Goal: Task Accomplishment & Management: Manage account settings

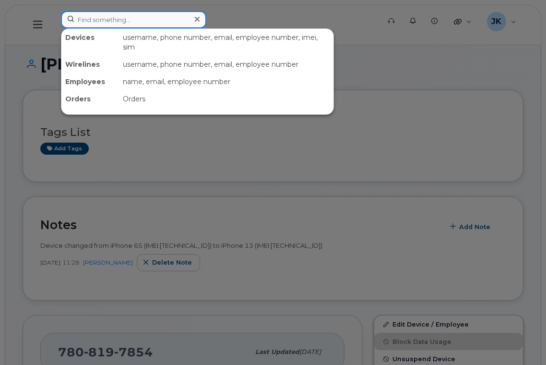
click at [135, 20] on input at bounding box center [133, 19] width 145 height 17
paste input "Jodi Stretch"
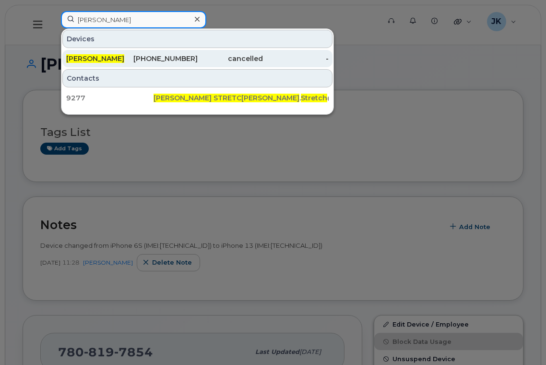
type input "Jodi Stretch"
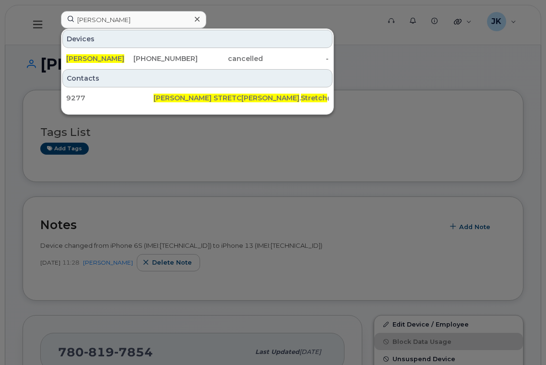
drag, startPoint x: 92, startPoint y: 58, endPoint x: 160, endPoint y: 79, distance: 71.3
click at [92, 58] on span "Jodi Stretch" at bounding box center [95, 58] width 58 height 9
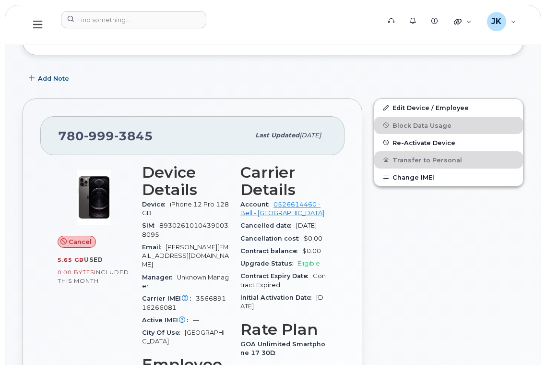
scroll to position [128, 0]
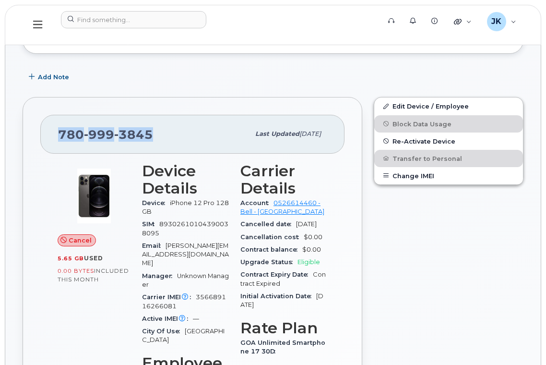
drag, startPoint x: 157, startPoint y: 134, endPoint x: 57, endPoint y: 134, distance: 100.7
click at [57, 134] on div "780 999 3845 Last updated Aug 15, 2025" at bounding box center [192, 134] width 304 height 38
copy span "780 999 3845"
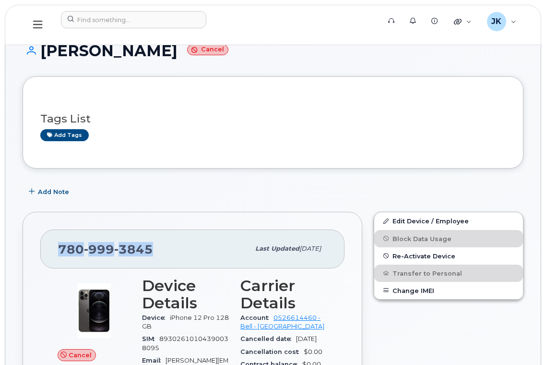
scroll to position [0, 0]
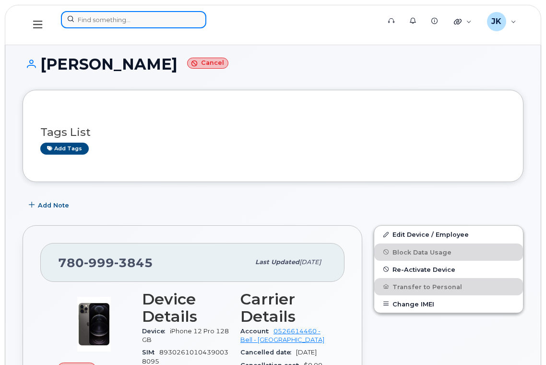
click at [124, 18] on input at bounding box center [133, 19] width 145 height 17
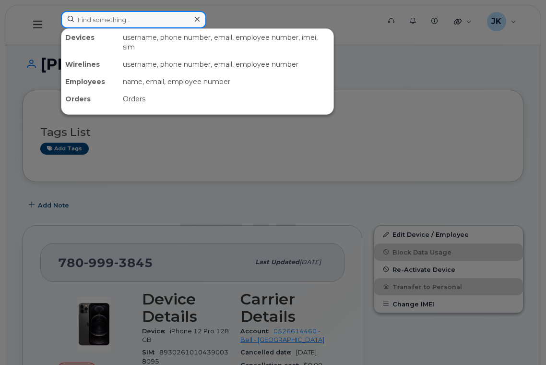
paste input "Tina Andriachuk"
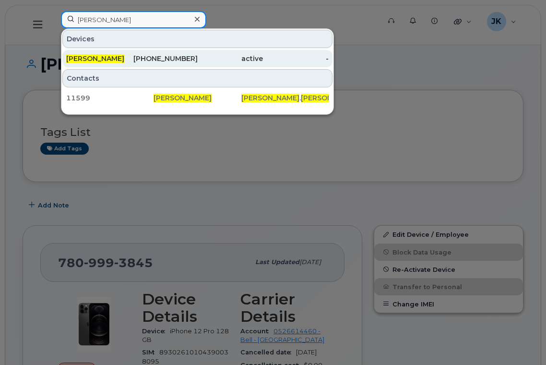
type input "Tina Andriachuk"
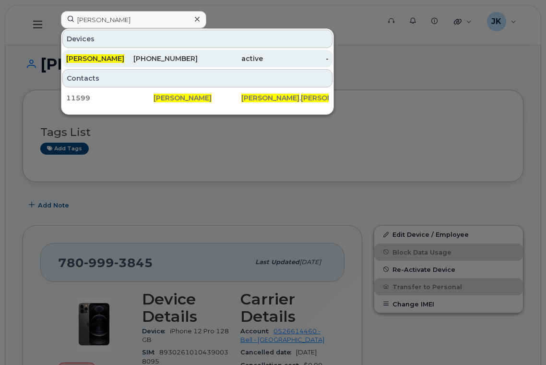
click at [155, 58] on div "780-999-1762" at bounding box center [165, 59] width 66 height 10
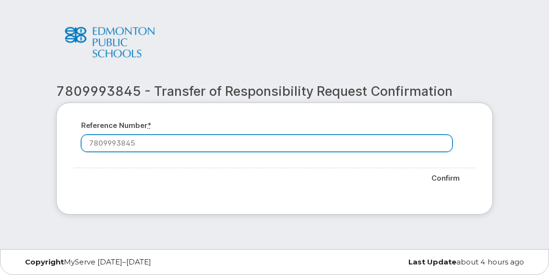
click at [186, 139] on input "7809993845" at bounding box center [266, 143] width 371 height 17
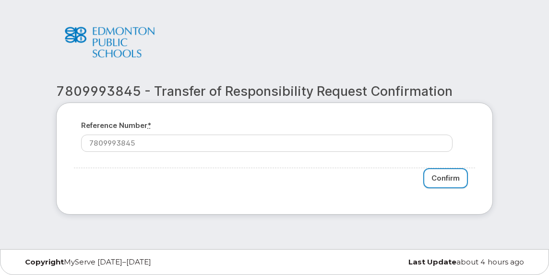
click at [442, 180] on input "Confirm" at bounding box center [445, 178] width 45 height 21
type input "Please wait..."
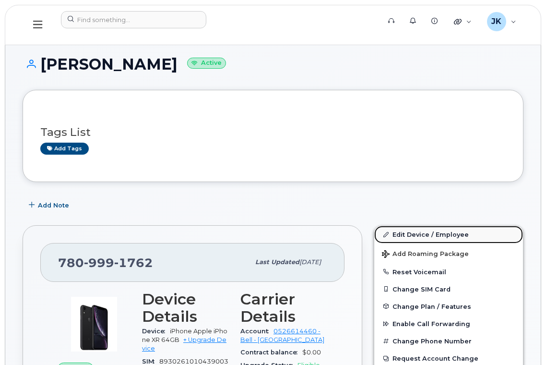
click at [409, 235] on link "Edit Device / Employee" at bounding box center [448, 233] width 149 height 17
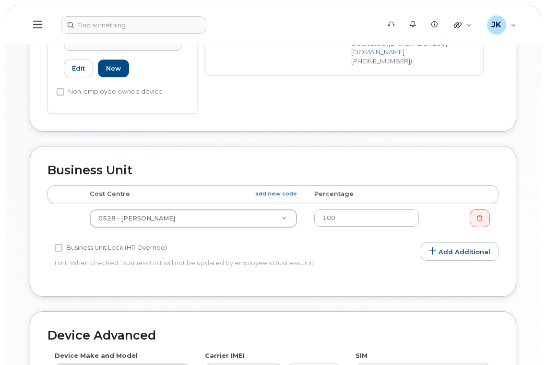
scroll to position [320, 0]
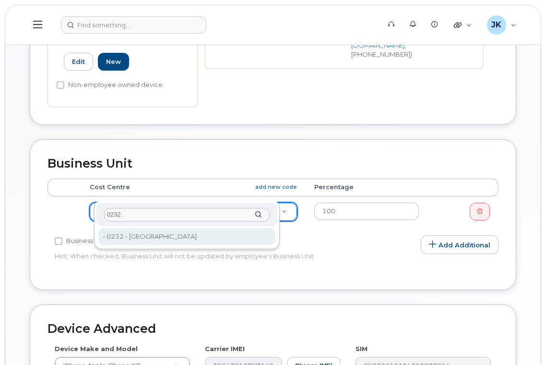
type input "0232"
type input "29724"
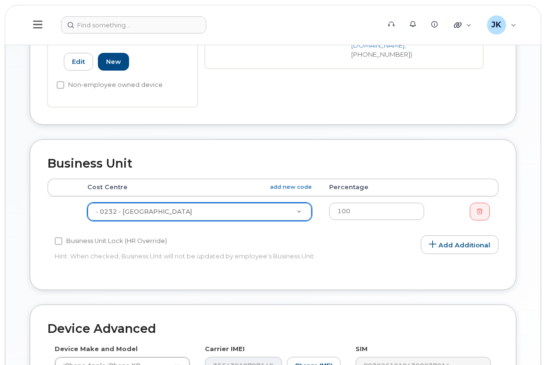
scroll to position [527, 0]
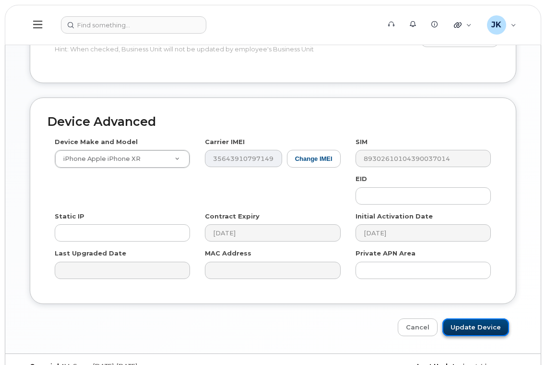
click at [473, 318] on input "Update Device" at bounding box center [475, 327] width 67 height 18
type input "Saving..."
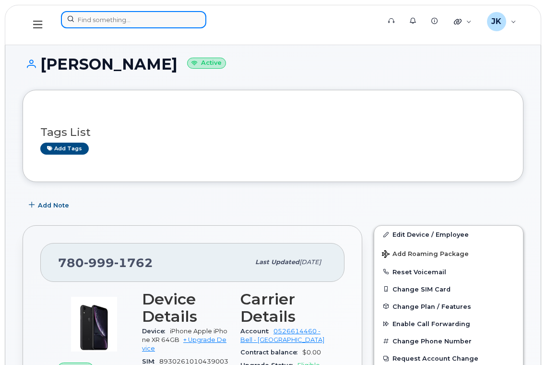
click at [138, 16] on input at bounding box center [133, 19] width 145 height 17
paste input "Chelsea Erdmann"
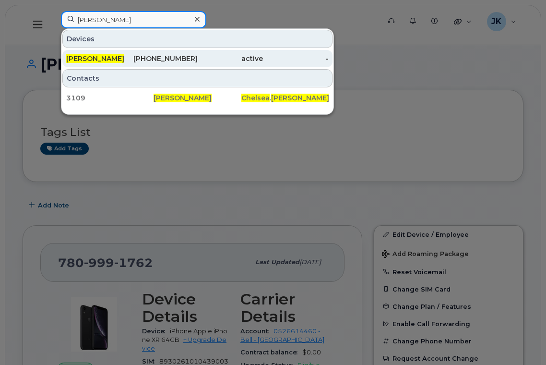
type input "Chelsea Erdmann"
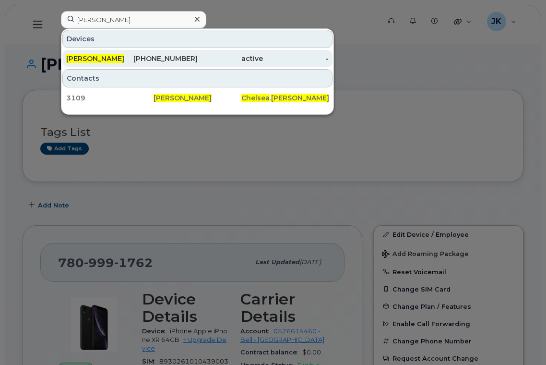
click at [119, 56] on span "[PERSON_NAME]" at bounding box center [95, 58] width 58 height 9
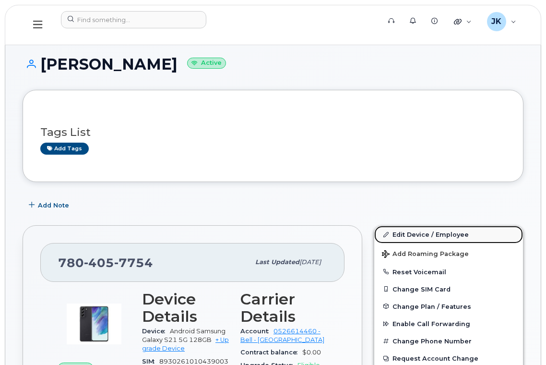
click at [428, 233] on link "Edit Device / Employee" at bounding box center [448, 233] width 149 height 17
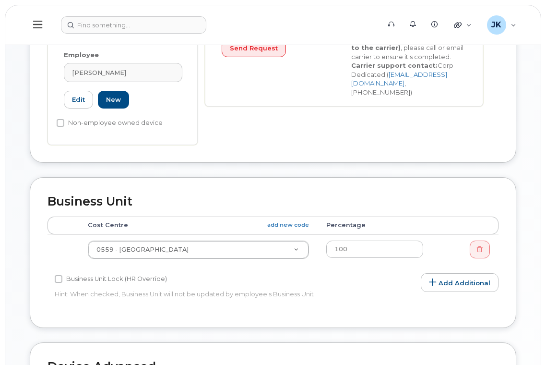
scroll to position [320, 0]
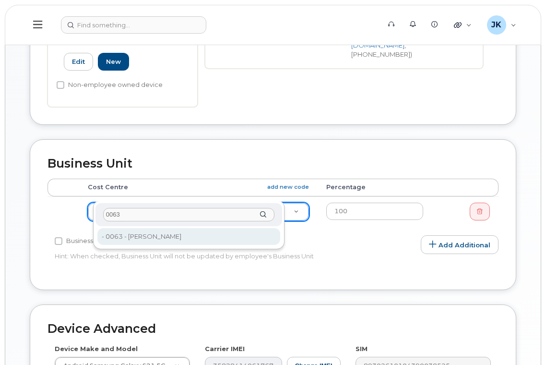
type input "0063"
type input "29663"
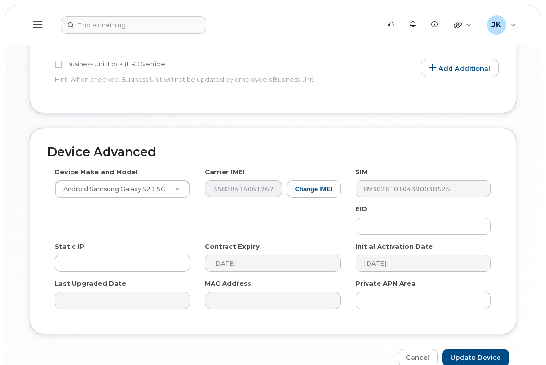
scroll to position [527, 0]
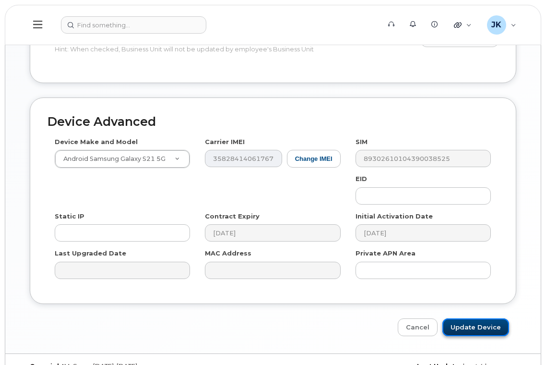
click at [475, 318] on input "Update Device" at bounding box center [475, 327] width 67 height 18
type input "Saving..."
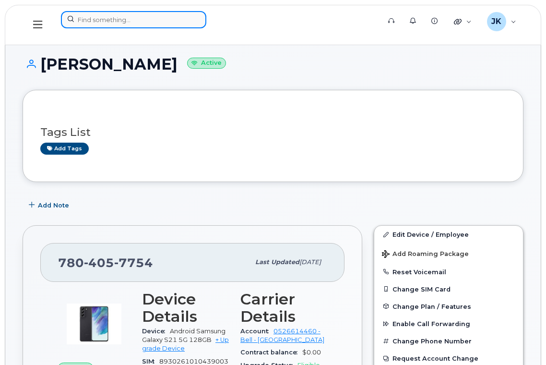
click at [95, 17] on input at bounding box center [133, 19] width 145 height 17
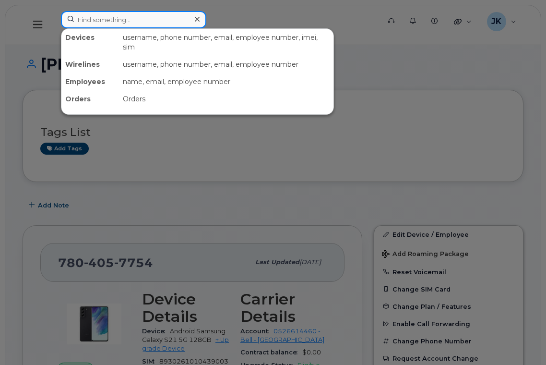
paste input "Angela Blanchette"
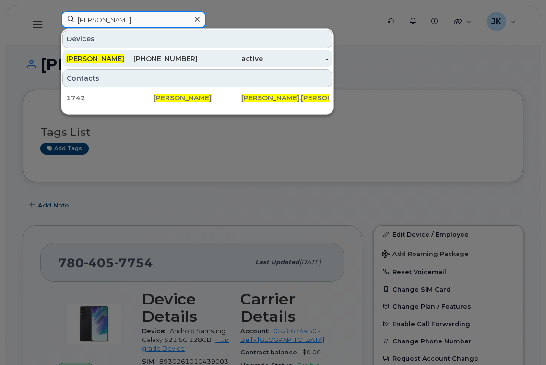
type input "[PERSON_NAME]"
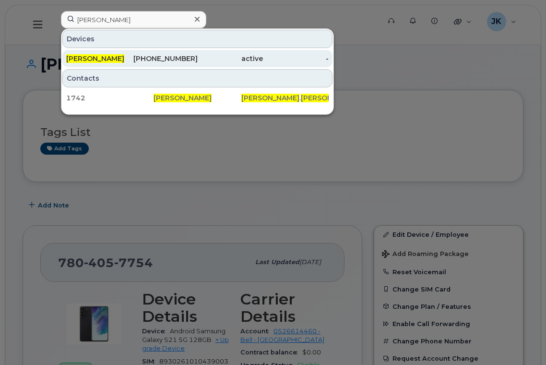
click at [114, 59] on span "Angela Blanchette" at bounding box center [95, 58] width 58 height 9
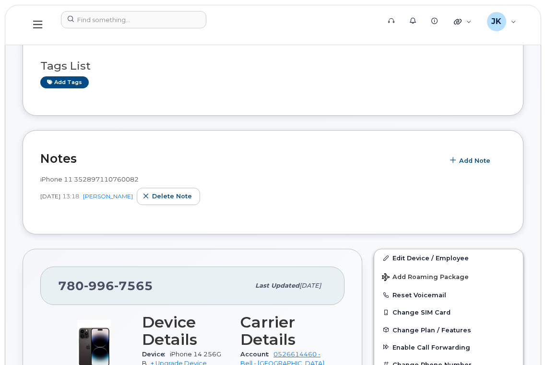
scroll to position [256, 0]
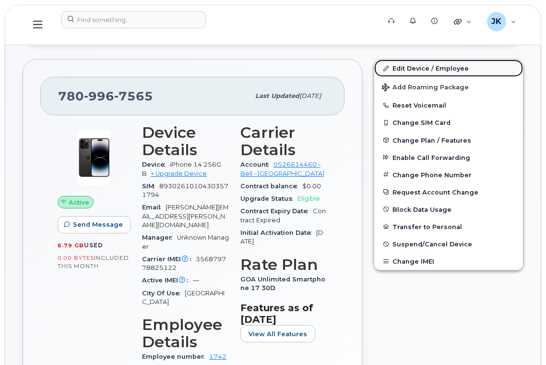
click at [425, 67] on link "Edit Device / Employee" at bounding box center [448, 67] width 149 height 17
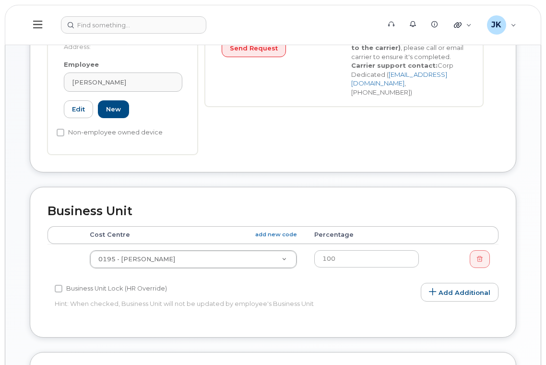
scroll to position [320, 0]
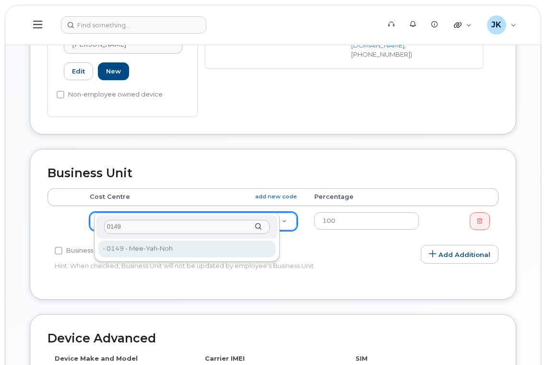
type input "0149"
type input "29965"
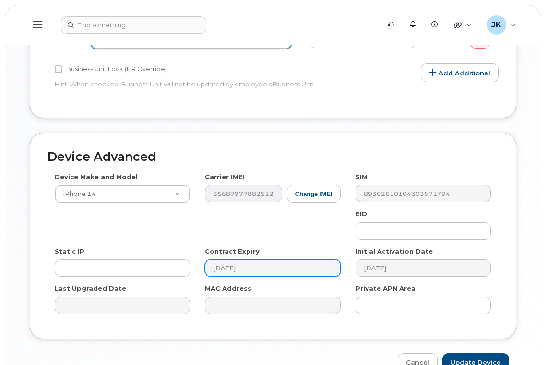
scroll to position [539, 0]
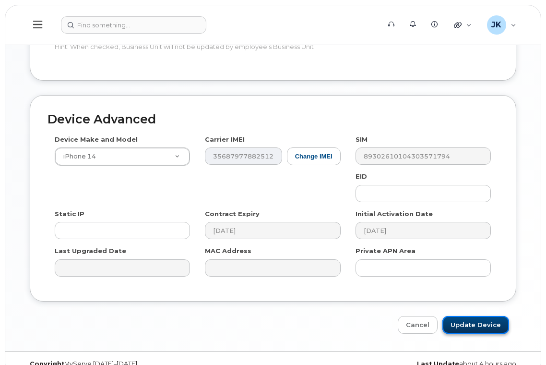
click at [460, 316] on input "Update Device" at bounding box center [475, 325] width 67 height 18
type input "Saving..."
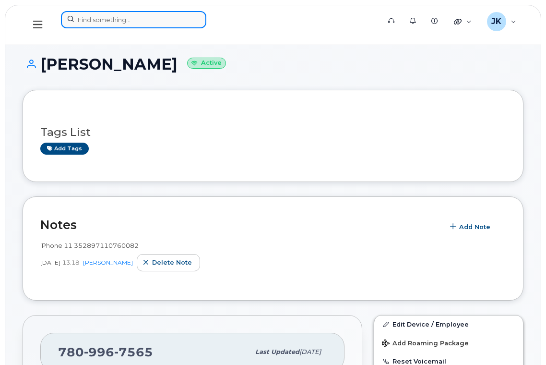
click at [96, 19] on input at bounding box center [133, 19] width 145 height 17
paste input "[PERSON_NAME]"
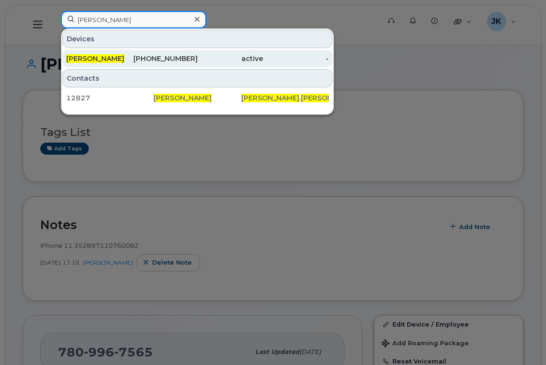
type input "Krista Mulder"
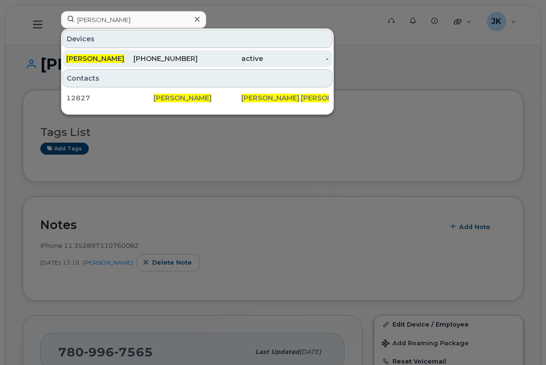
click at [164, 59] on div "780-718-3877" at bounding box center [165, 59] width 66 height 10
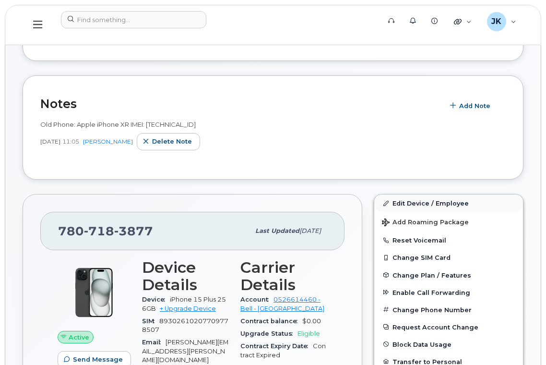
scroll to position [128, 0]
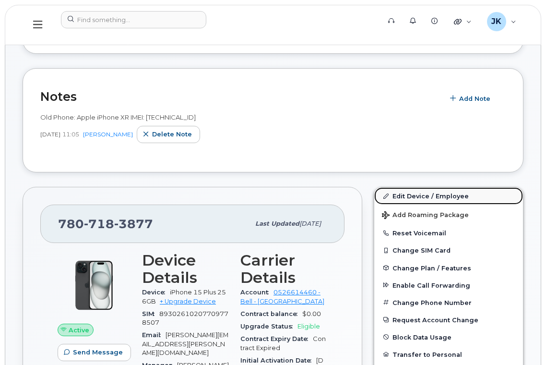
click at [399, 193] on link "Edit Device / Employee" at bounding box center [448, 195] width 149 height 17
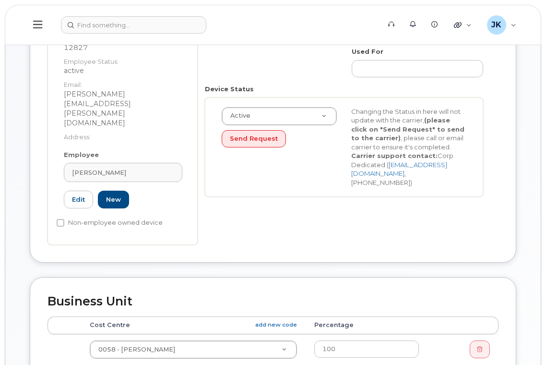
scroll to position [320, 0]
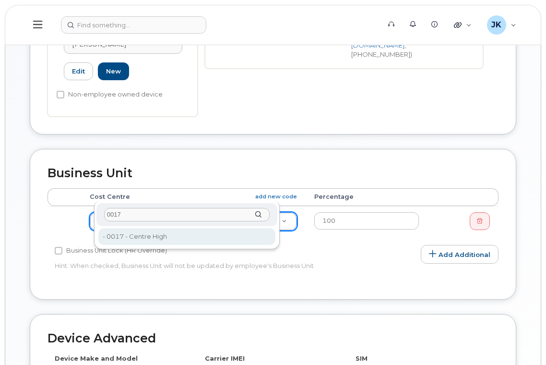
type input "0017"
type input "29653"
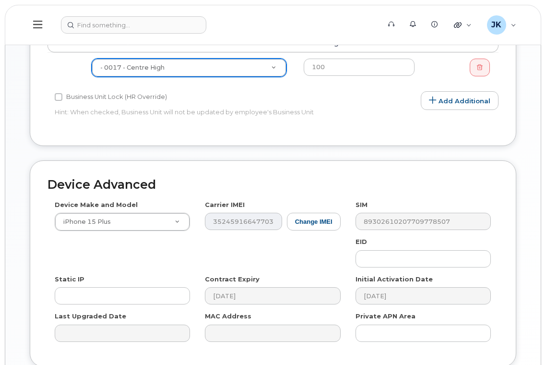
scroll to position [527, 0]
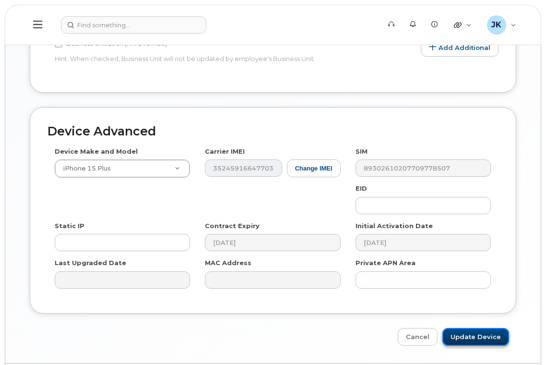
click at [479, 328] on input "Update Device" at bounding box center [475, 337] width 67 height 18
type input "Saving..."
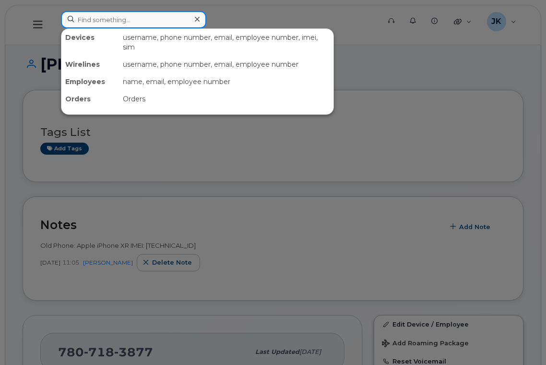
click at [145, 20] on input at bounding box center [133, 19] width 145 height 17
paste input "Naveed Chaudhry"
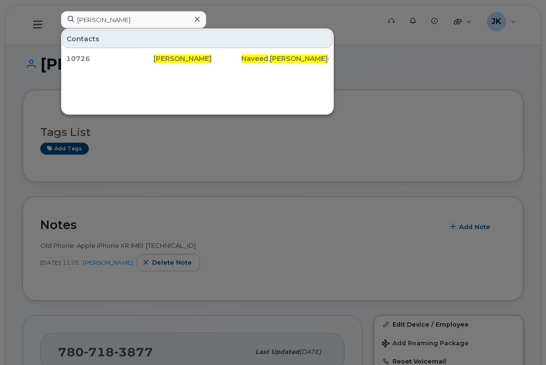
drag, startPoint x: 83, startPoint y: 56, endPoint x: 200, endPoint y: 142, distance: 145.4
click at [83, 56] on div "10726" at bounding box center [109, 59] width 87 height 10
click at [304, 17] on div at bounding box center [273, 182] width 546 height 365
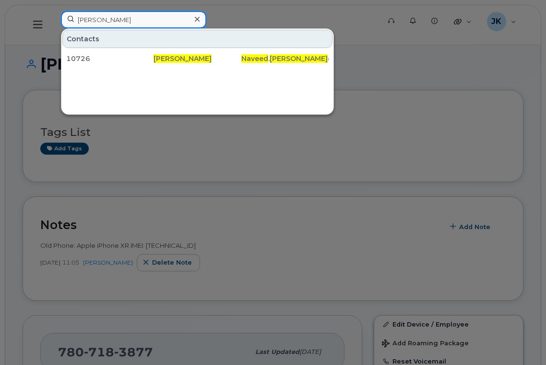
click at [118, 18] on input "Naveed Chaudhry" at bounding box center [133, 19] width 145 height 17
drag, startPoint x: 143, startPoint y: 17, endPoint x: 50, endPoint y: 20, distance: 93.1
click at [53, 20] on div "Naveed Chaudhry Contacts 10726 NAVEED CHAUDHRY Naveed . Chaudhry @epsb.ca" at bounding box center [217, 25] width 328 height 28
paste input "[PERSON_NAME]"
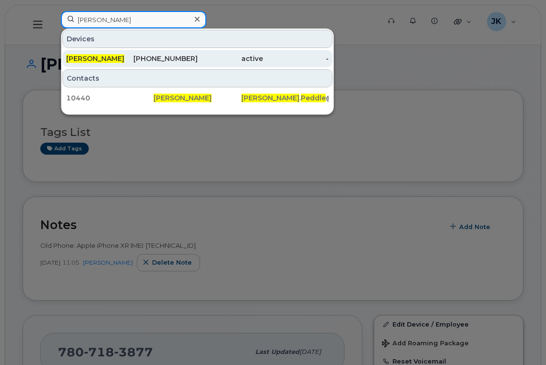
type input "[PERSON_NAME]"
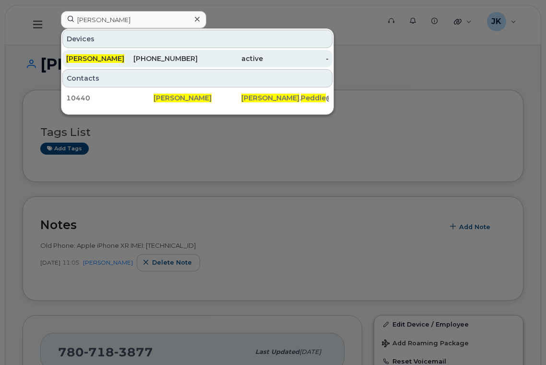
click at [104, 59] on span "[PERSON_NAME]" at bounding box center [95, 58] width 58 height 9
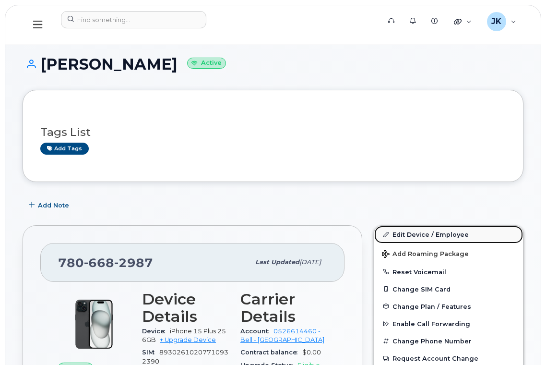
click at [435, 233] on link "Edit Device / Employee" at bounding box center [448, 233] width 149 height 17
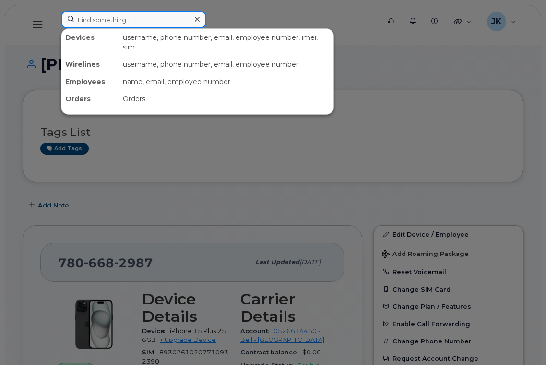
click at [127, 19] on input at bounding box center [133, 19] width 145 height 17
paste input "Christina Ennis-Davis"
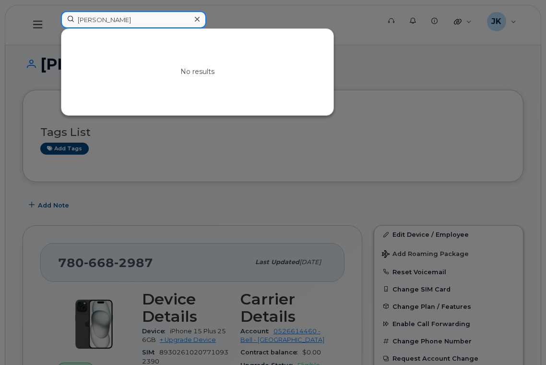
click at [127, 19] on input "Christina Ennis-Davis" at bounding box center [133, 19] width 145 height 17
click at [132, 19] on input "Christina Ennis Davis" at bounding box center [133, 19] width 145 height 17
click at [132, 19] on input "[PERSON_NAME]" at bounding box center [133, 19] width 145 height 17
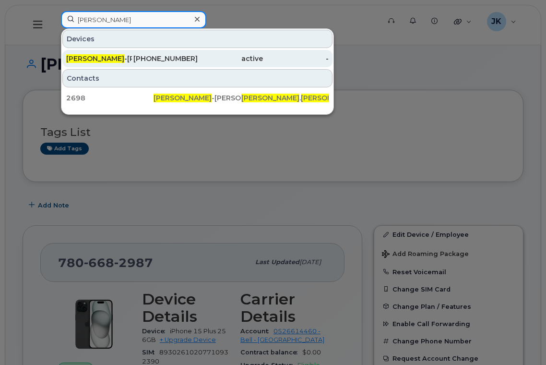
type input "Christina Ennis"
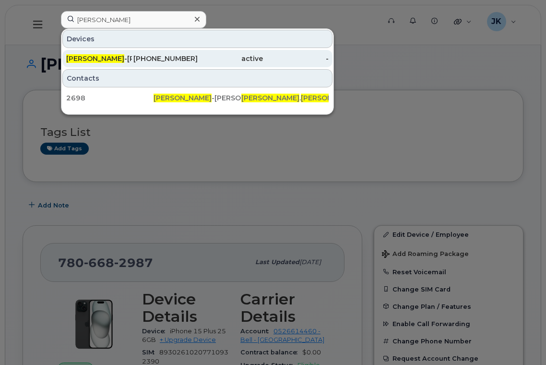
click at [99, 57] on span "CHRISTINA ENNIS" at bounding box center [95, 58] width 58 height 9
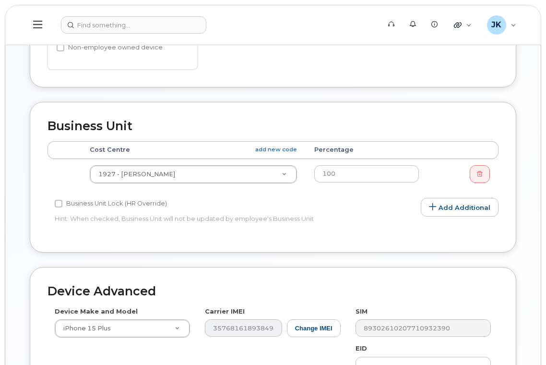
scroll to position [256, 0]
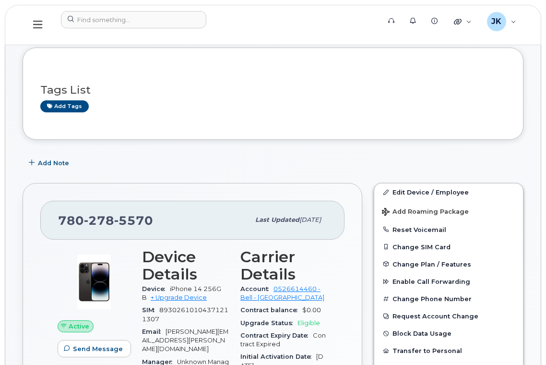
scroll to position [64, 0]
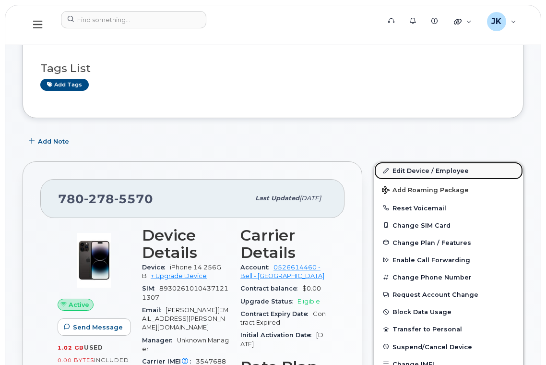
click at [412, 169] on link "Edit Device / Employee" at bounding box center [448, 170] width 149 height 17
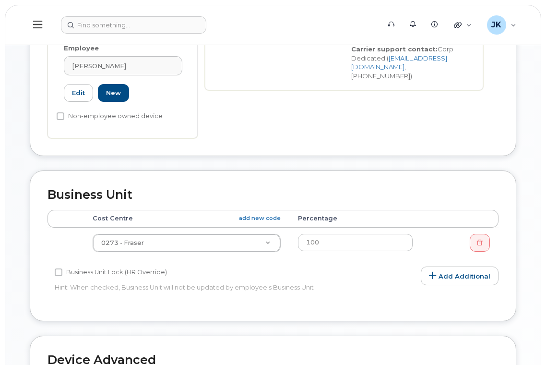
scroll to position [320, 0]
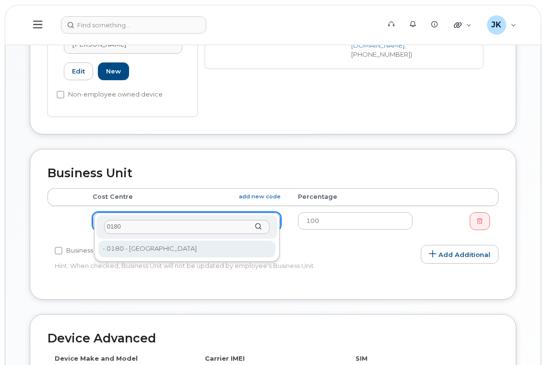
type input "0180"
type input "29696"
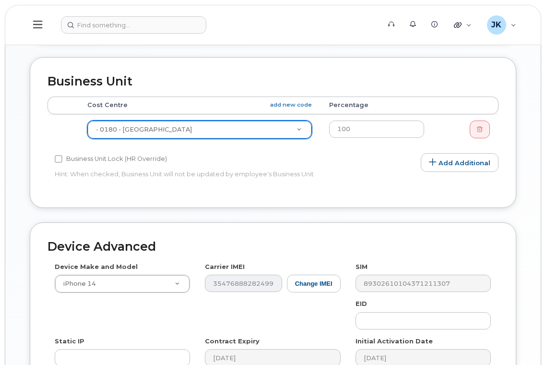
scroll to position [539, 0]
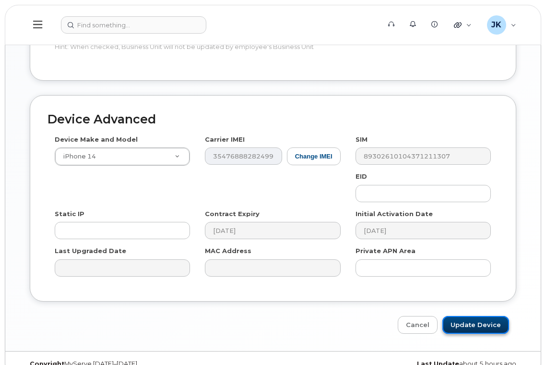
click at [478, 316] on input "Update Device" at bounding box center [475, 325] width 67 height 18
type input "Saving..."
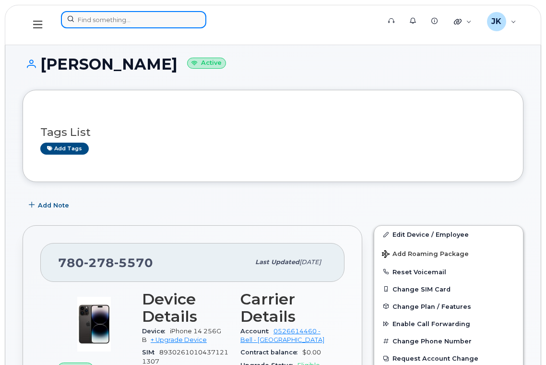
click at [149, 18] on input at bounding box center [133, 19] width 145 height 17
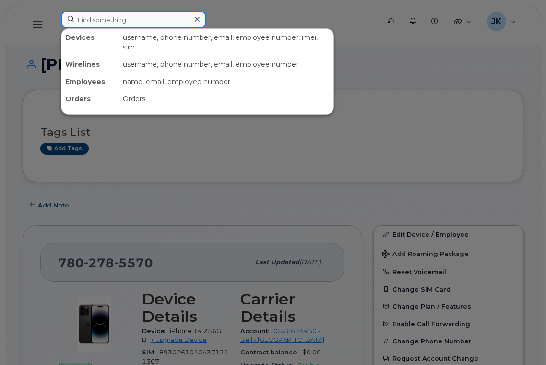
paste input "[PERSON_NAME]"
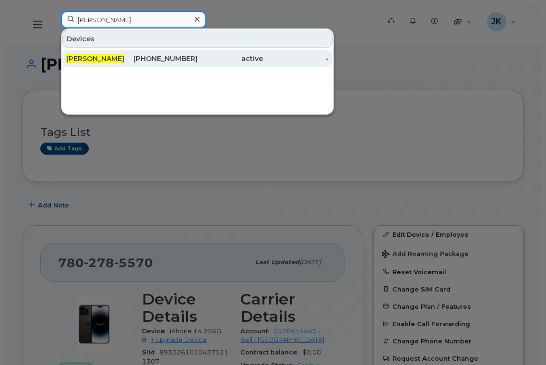
type input "[PERSON_NAME]"
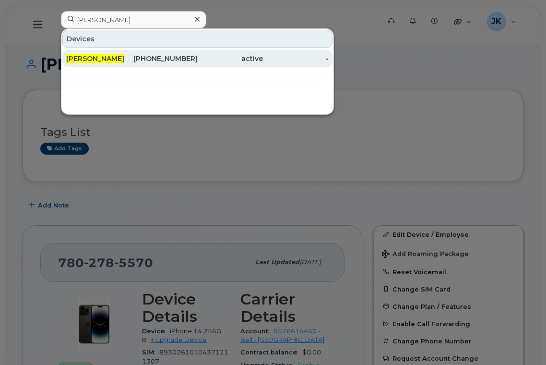
click at [88, 58] on span "[PERSON_NAME]" at bounding box center [95, 58] width 58 height 9
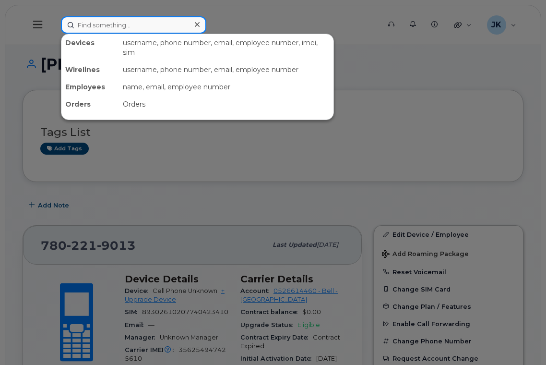
click at [130, 24] on input at bounding box center [133, 24] width 145 height 17
paste input "Rachel Davison"
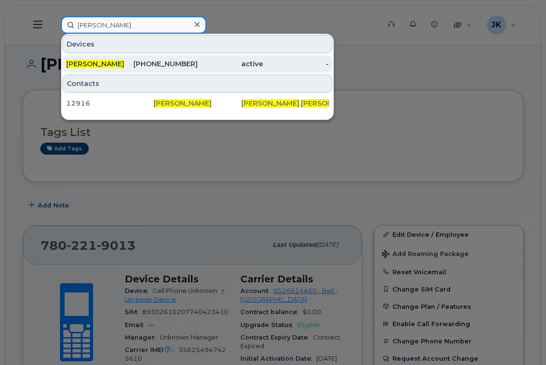
type input "Rachel Davison"
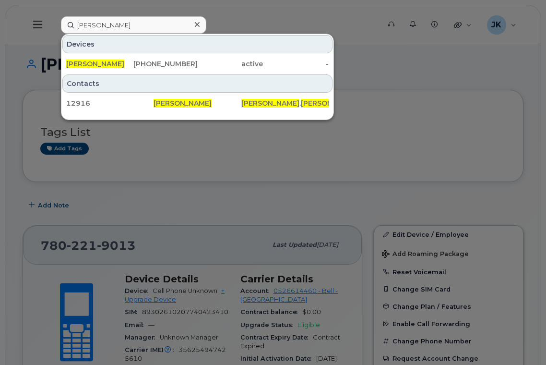
drag, startPoint x: 173, startPoint y: 63, endPoint x: 160, endPoint y: 180, distance: 117.3
click at [173, 63] on div "780-850-8780" at bounding box center [165, 64] width 66 height 10
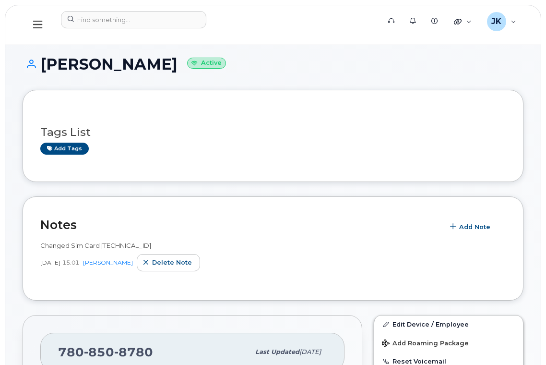
scroll to position [256, 0]
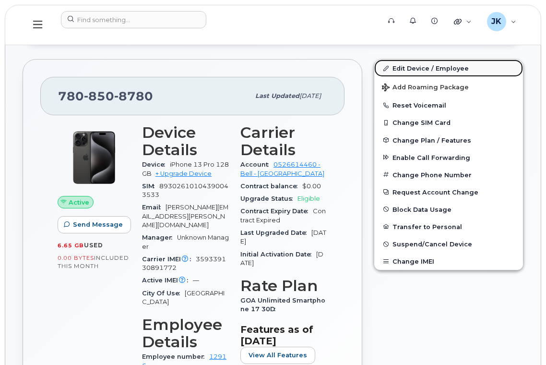
click at [425, 61] on link "Edit Device / Employee" at bounding box center [448, 67] width 149 height 17
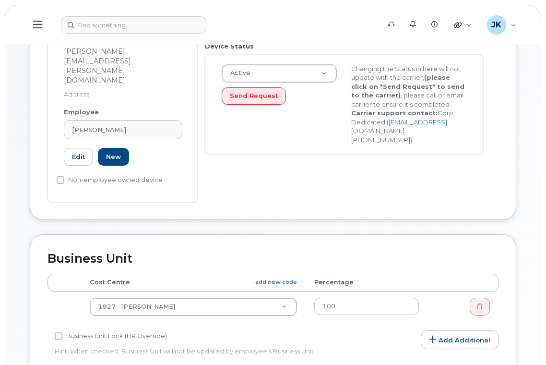
scroll to position [256, 0]
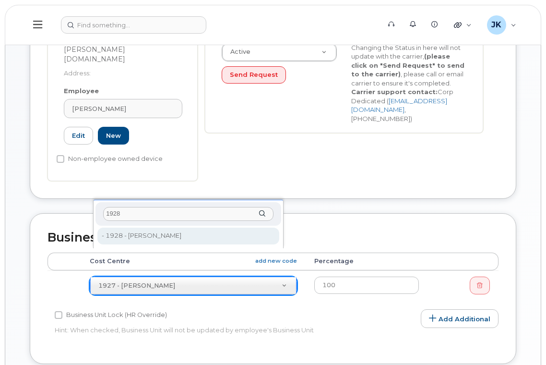
type input "1928"
type input "29824"
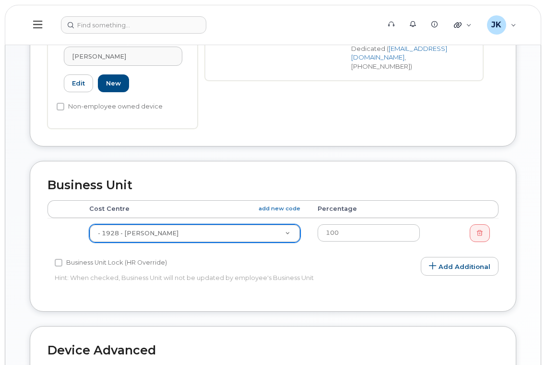
scroll to position [512, 0]
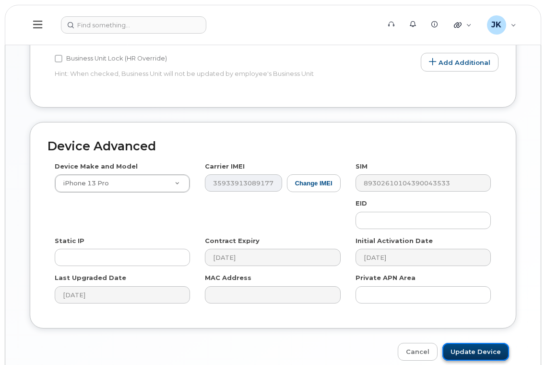
click at [476, 343] on input "Update Device" at bounding box center [475, 352] width 67 height 18
type input "Saving..."
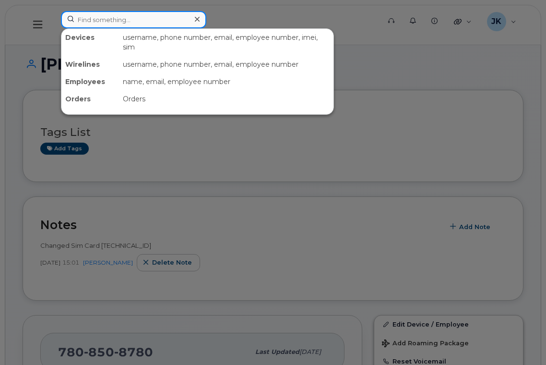
click at [117, 19] on input at bounding box center [133, 19] width 145 height 17
paste input "[PERSON_NAME]"
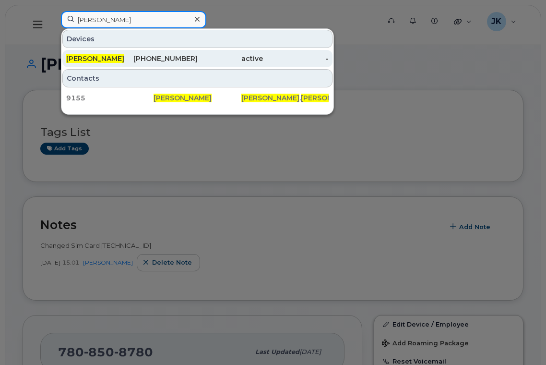
type input "[PERSON_NAME]"
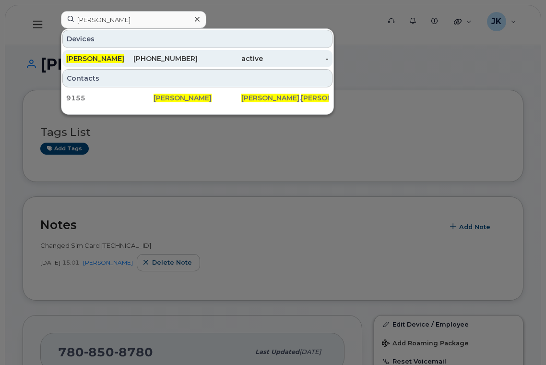
click at [167, 57] on div "[PHONE_NUMBER]" at bounding box center [165, 59] width 66 height 10
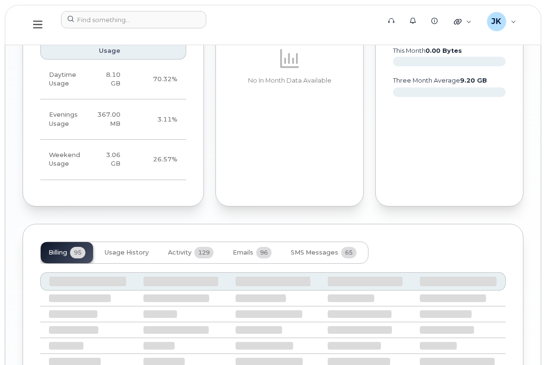
scroll to position [984, 0]
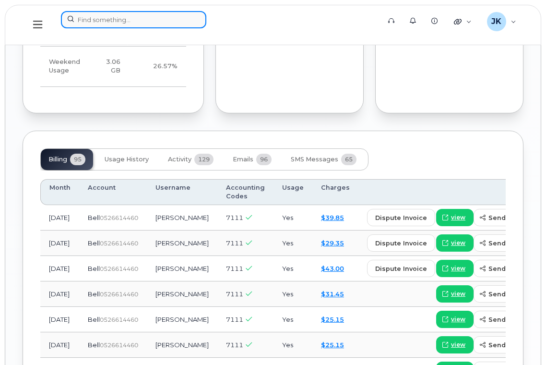
click at [94, 17] on input at bounding box center [133, 19] width 145 height 17
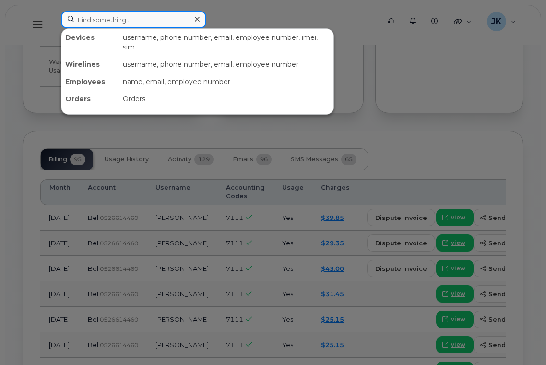
paste input "[PERSON_NAME]"
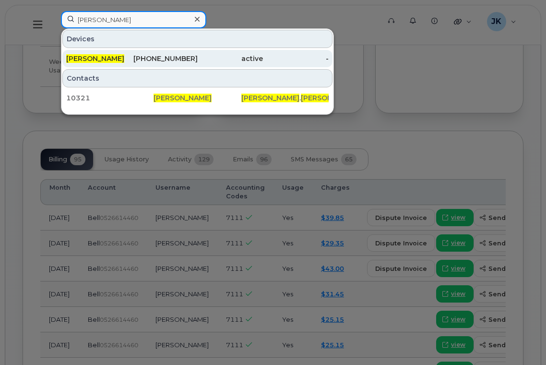
type input "[PERSON_NAME]"
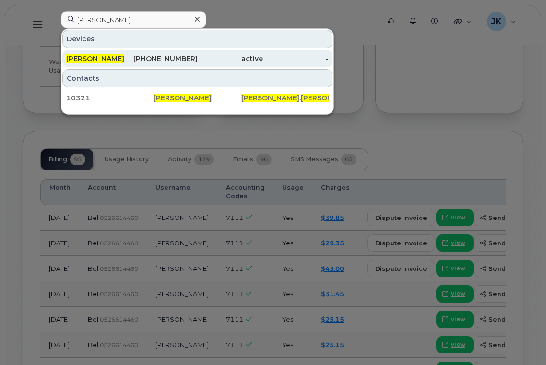
click at [123, 58] on div "[PERSON_NAME]" at bounding box center [99, 59] width 66 height 10
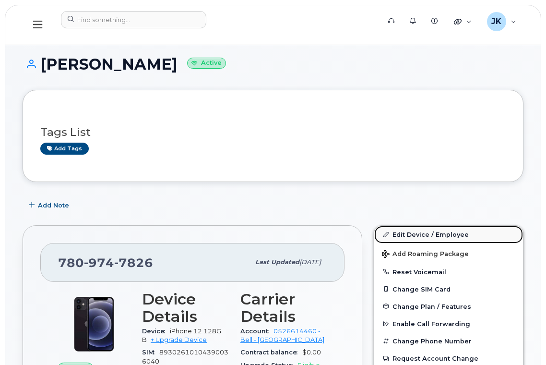
click at [426, 233] on link "Edit Device / Employee" at bounding box center [448, 233] width 149 height 17
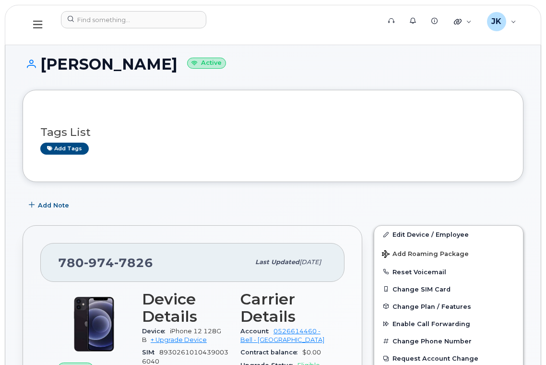
click at [38, 25] on icon at bounding box center [37, 24] width 9 height 11
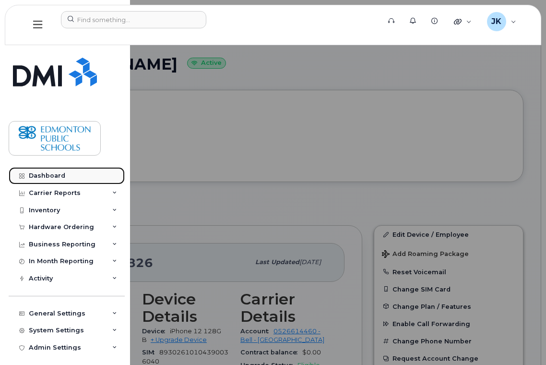
click at [42, 174] on div "Dashboard" at bounding box center [47, 176] width 36 height 8
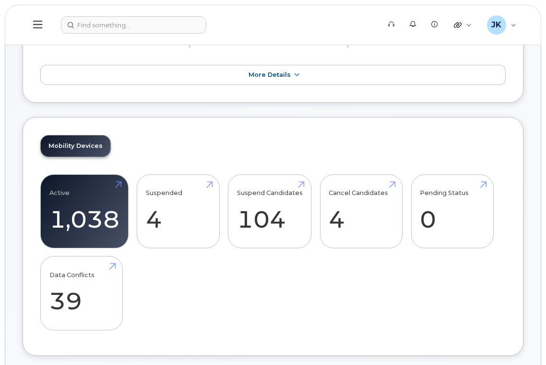
scroll to position [128, 0]
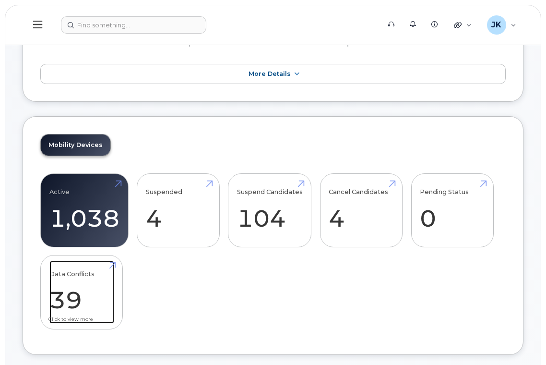
click at [82, 295] on link "Data Conflicts 39" at bounding box center [81, 291] width 65 height 63
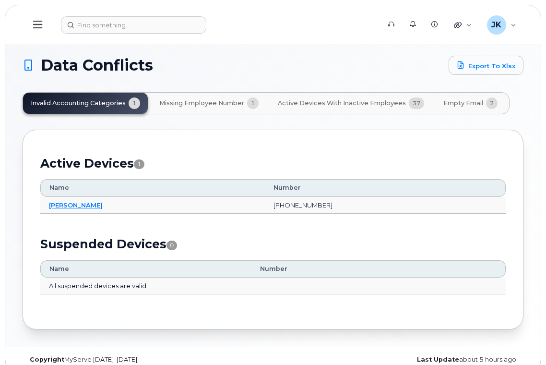
click at [197, 102] on span "Missing Employee Number" at bounding box center [201, 103] width 85 height 8
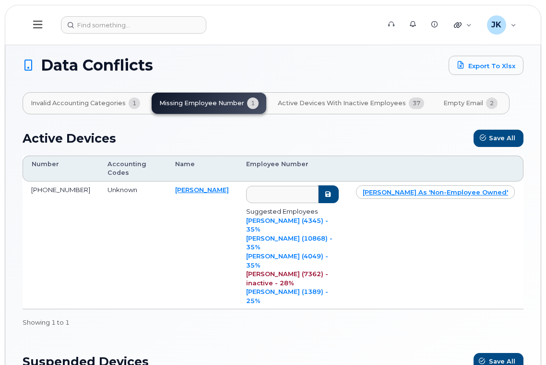
click at [38, 24] on icon at bounding box center [37, 24] width 9 height 11
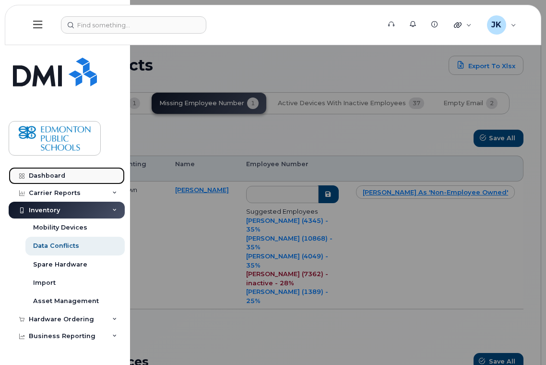
click at [54, 175] on div "Dashboard" at bounding box center [47, 176] width 36 height 8
